Goal: Information Seeking & Learning: Learn about a topic

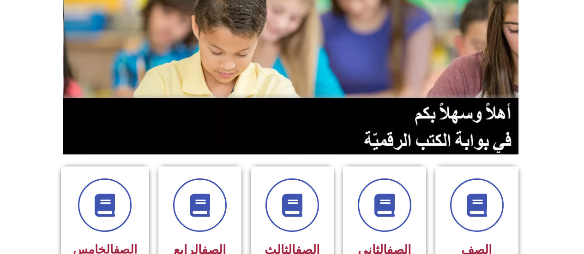
scroll to position [277, 0]
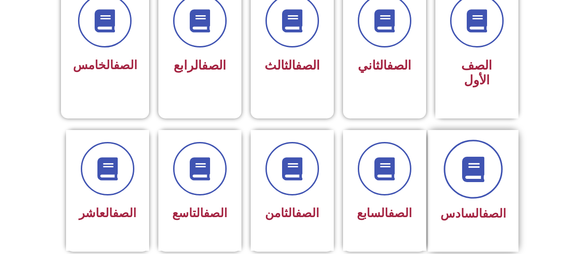
drag, startPoint x: 468, startPoint y: 153, endPoint x: 469, endPoint y: 144, distance: 8.8
click at [469, 156] on icon at bounding box center [472, 168] width 25 height 25
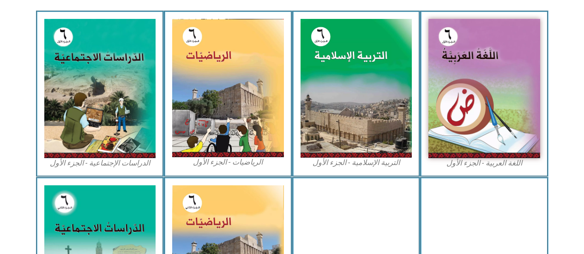
scroll to position [323, 0]
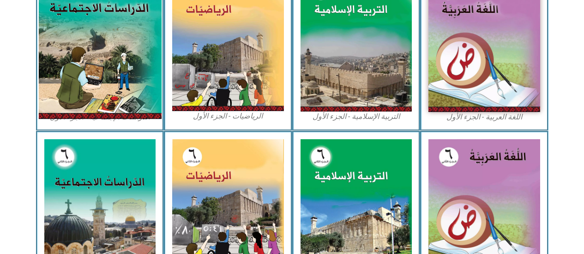
click at [135, 73] on img at bounding box center [99, 42] width 123 height 153
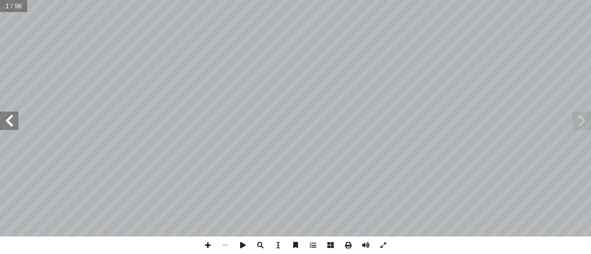
click at [0, 112] on span at bounding box center [9, 121] width 18 height 18
click at [1, 112] on span at bounding box center [9, 121] width 18 height 18
drag, startPoint x: 6, startPoint y: 127, endPoint x: 15, endPoint y: 127, distance: 9.7
click at [7, 126] on span at bounding box center [9, 121] width 18 height 18
drag, startPoint x: 12, startPoint y: 121, endPoint x: 6, endPoint y: 116, distance: 8.2
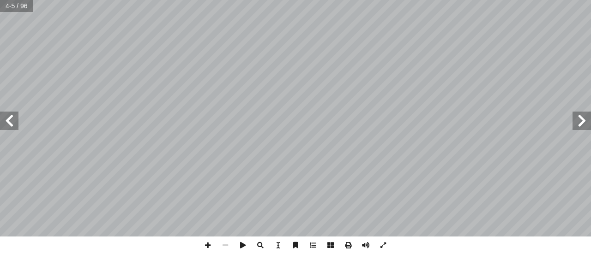
click at [6, 116] on span at bounding box center [9, 121] width 18 height 18
click at [4, 113] on span at bounding box center [9, 121] width 18 height 18
click at [4, 112] on span at bounding box center [9, 121] width 18 height 18
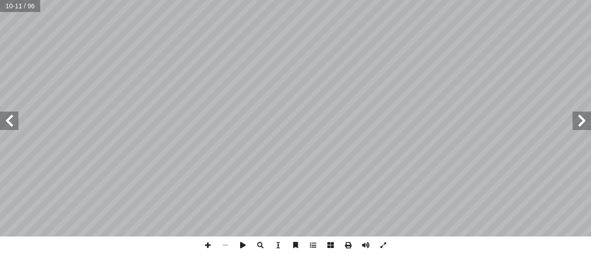
click at [4, 111] on div "بسم الله [PERSON_NAME] تقديم ا، لذلك عملت على ً ا بارز ً ولت وزارة التربية والت…" at bounding box center [295, 118] width 591 height 237
click at [3, 117] on span at bounding box center [9, 121] width 18 height 18
click at [16, 125] on span at bounding box center [9, 121] width 18 height 18
click at [18, 120] on span at bounding box center [9, 121] width 18 height 18
click at [16, 121] on span at bounding box center [9, 121] width 18 height 18
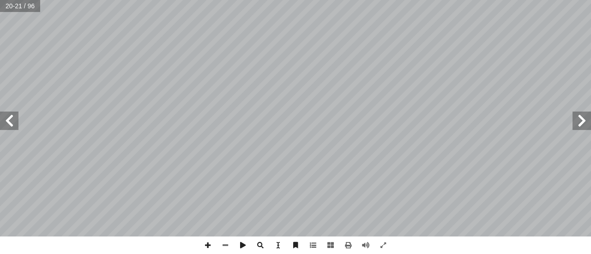
click at [326, 251] on div "16 ة ّ اريخي ّ الت ِ المعرفة ُ مصادر لى: َ رين ع ِ كونوا قاد َ ي ْ ن أ ا ِ س ْ …" at bounding box center [295, 127] width 591 height 254
